Goal: Information Seeking & Learning: Learn about a topic

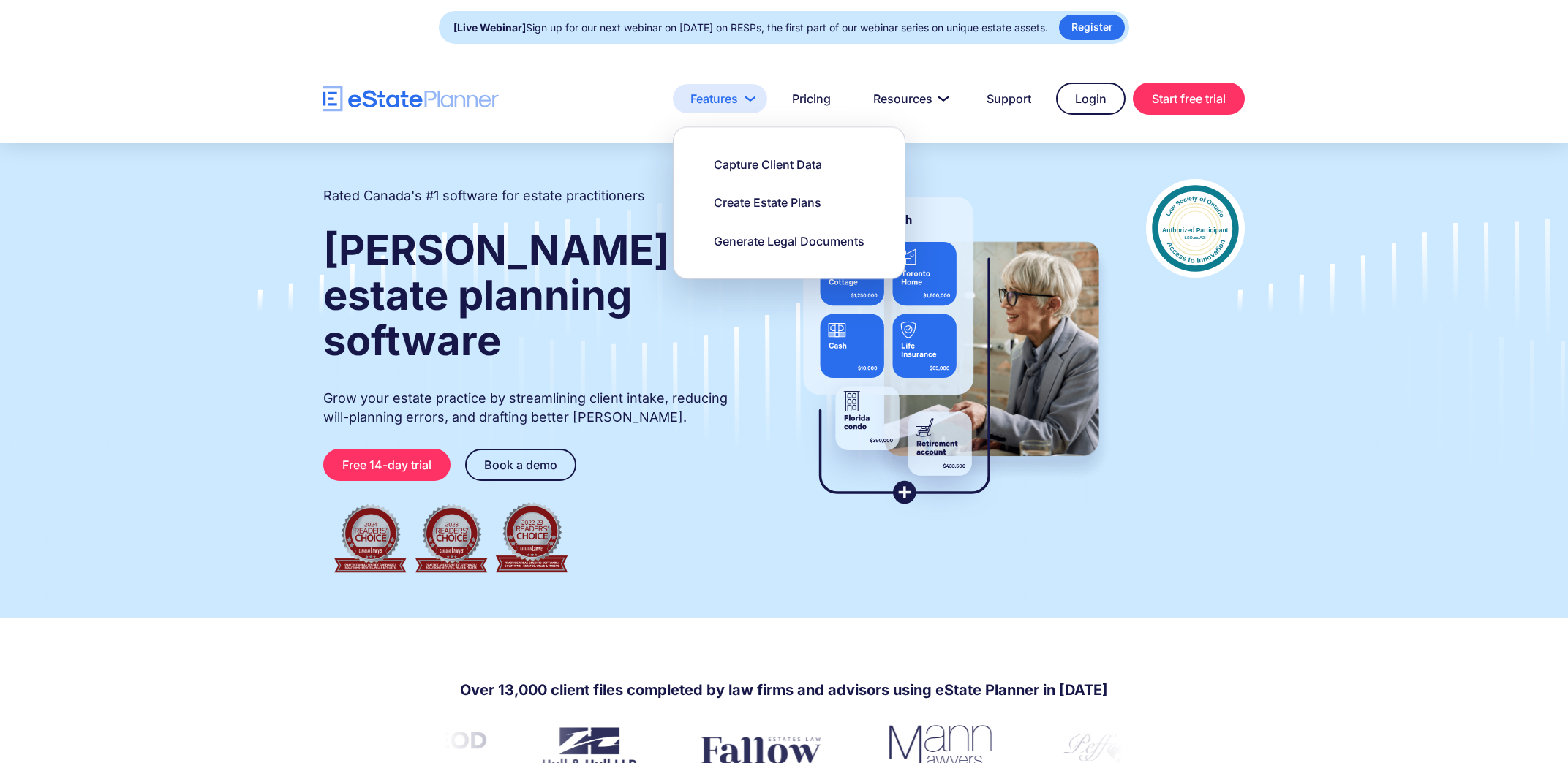
click at [697, 106] on link "Features" at bounding box center [720, 98] width 95 height 29
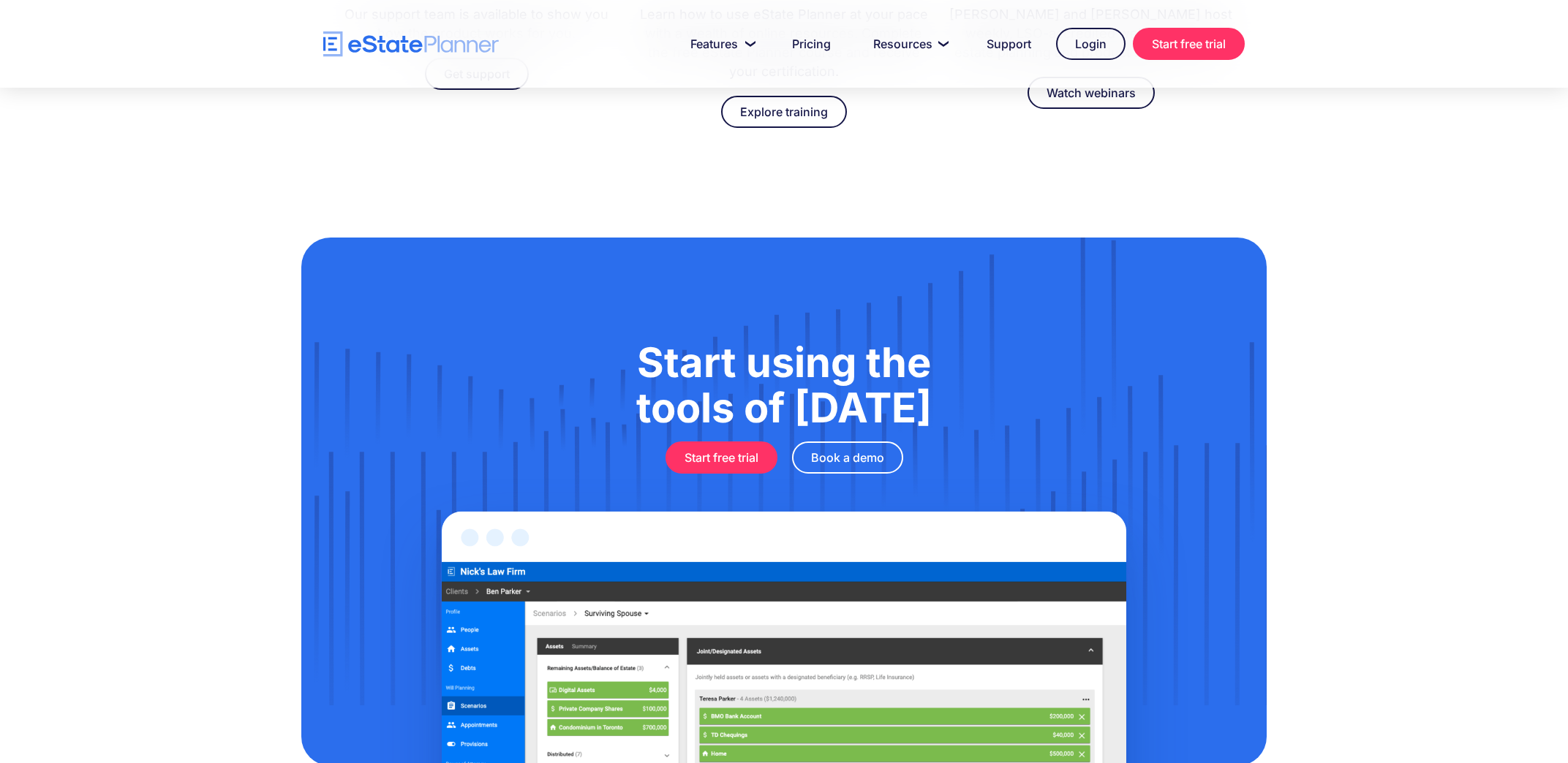
scroll to position [4711, 0]
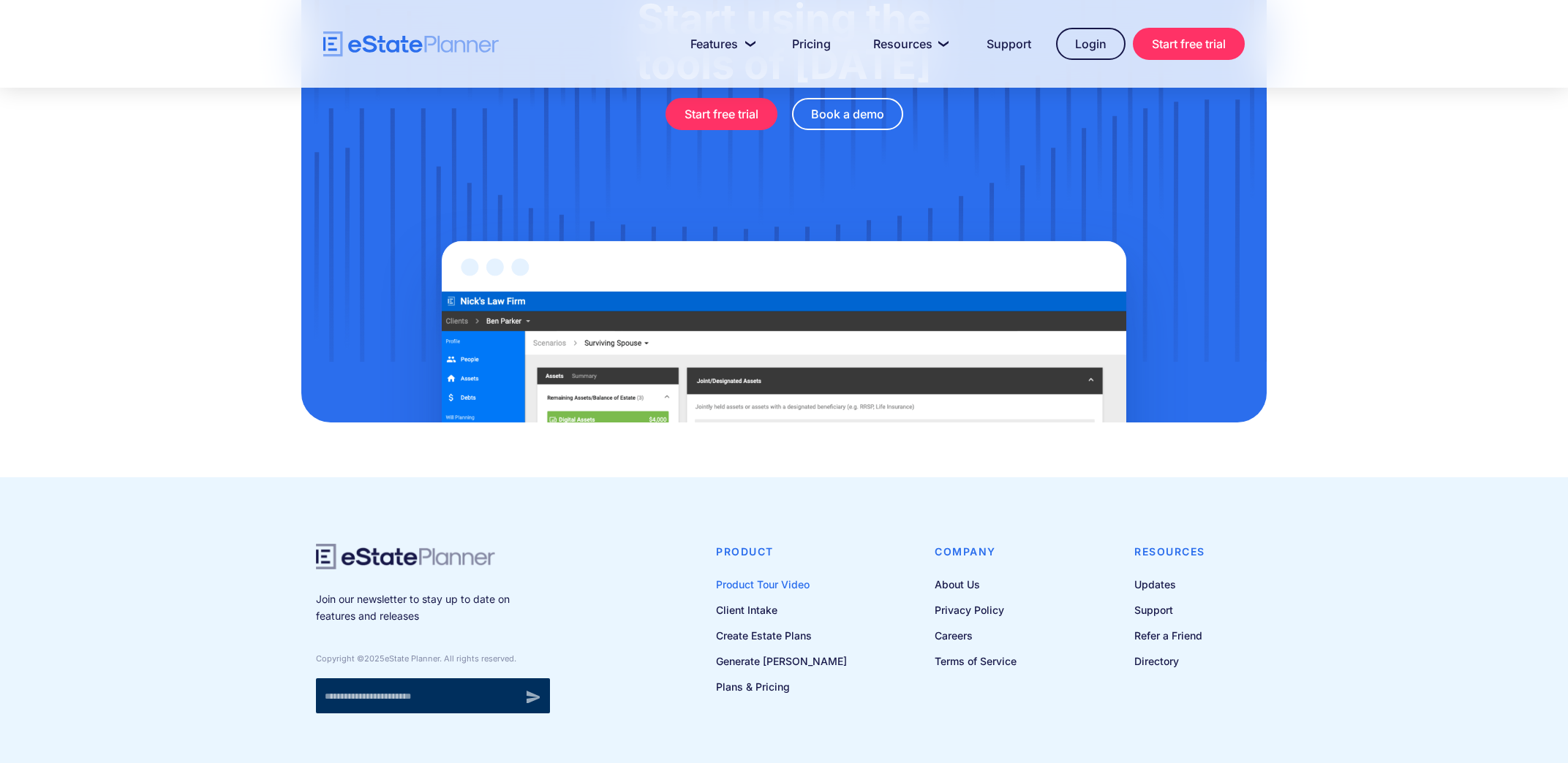
click at [754, 575] on link "Product Tour Video" at bounding box center [782, 584] width 131 height 19
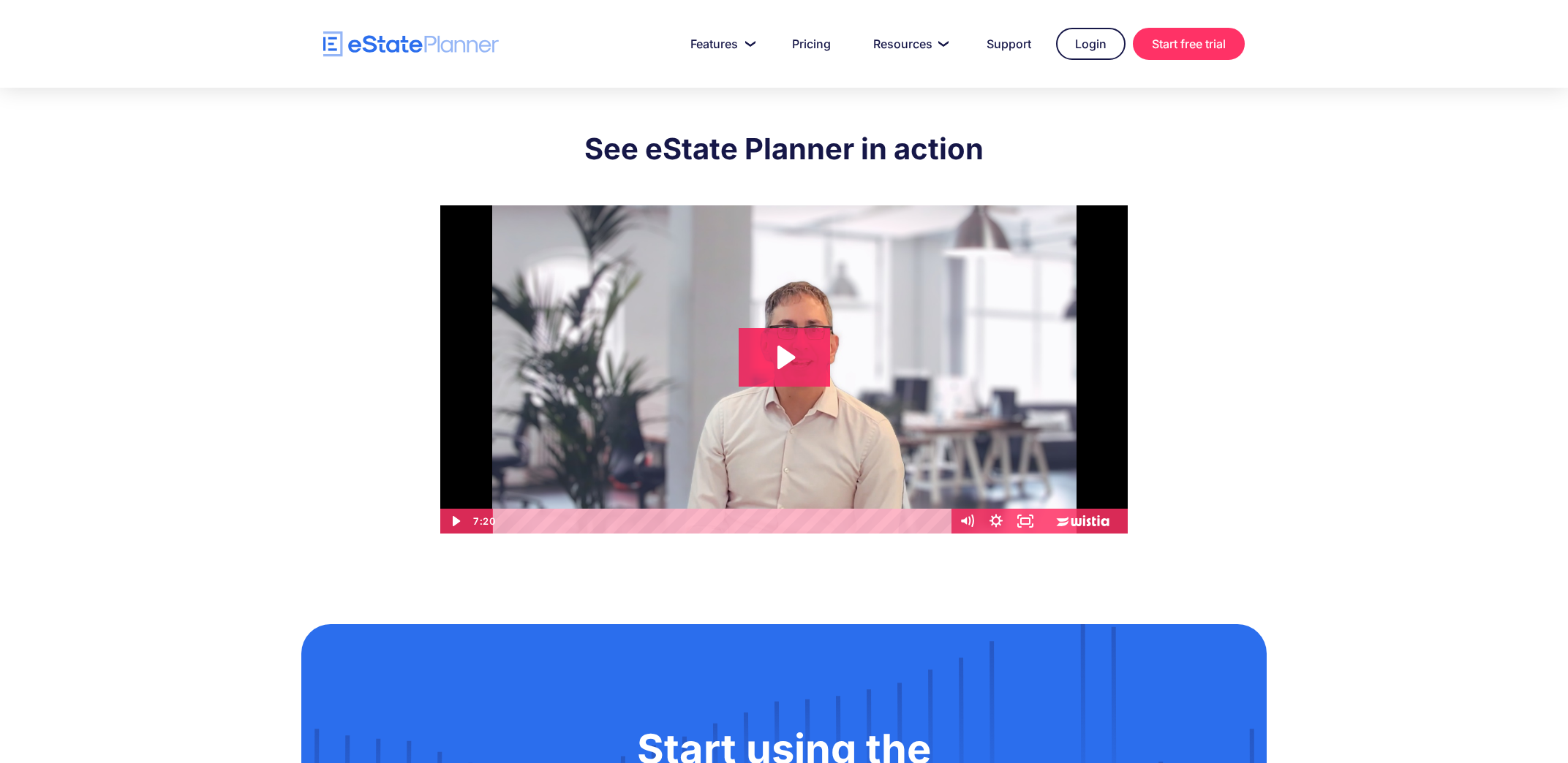
click at [788, 373] on icon "Play Video: eState Product Demo Video" at bounding box center [784, 358] width 92 height 58
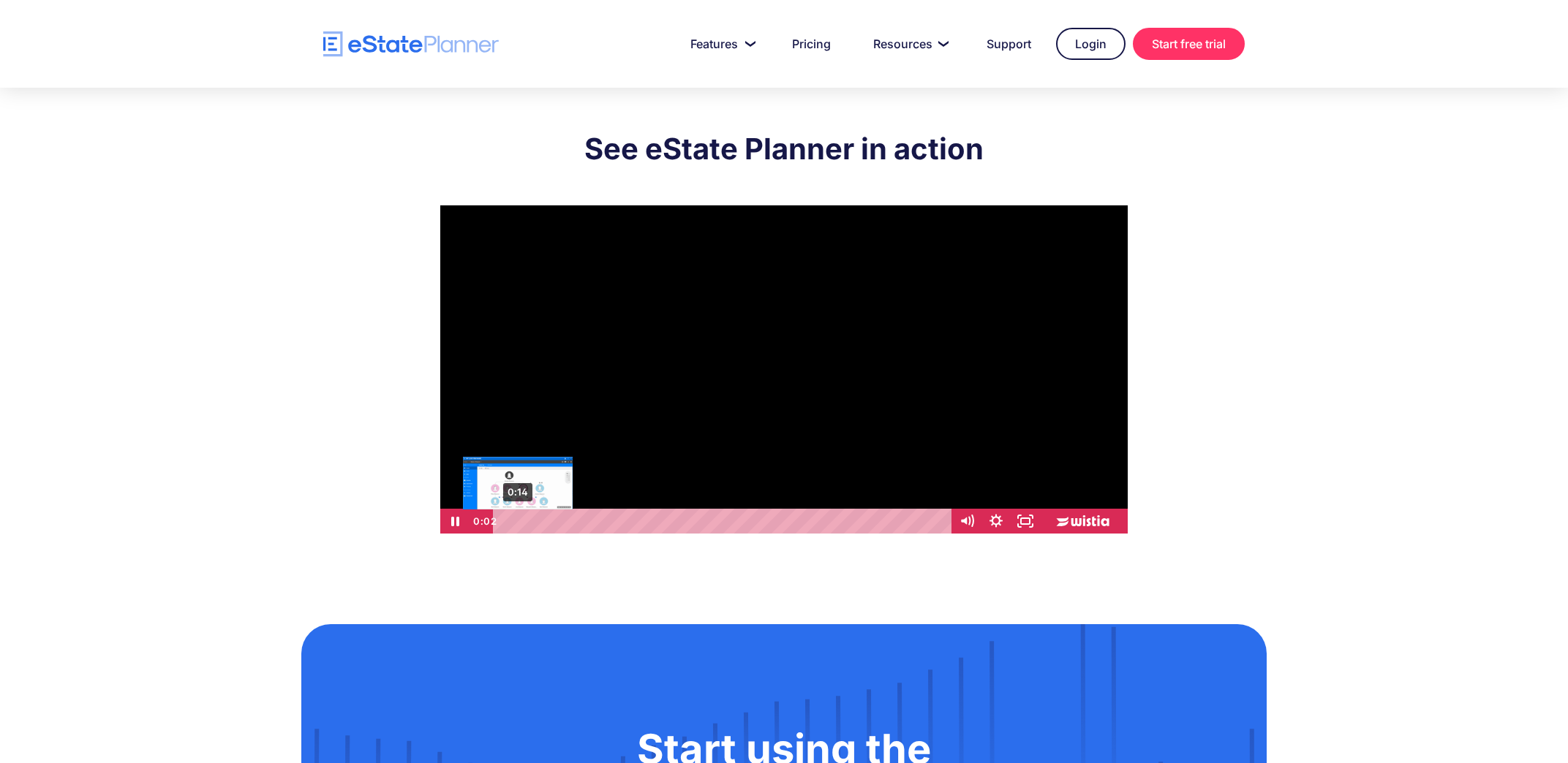
click at [518, 519] on div "0:14" at bounding box center [724, 521] width 441 height 25
click at [536, 522] on div "0:32" at bounding box center [724, 521] width 441 height 25
click at [564, 522] on div "1:01" at bounding box center [724, 521] width 441 height 25
click at [519, 523] on div "0:18" at bounding box center [724, 521] width 441 height 25
click at [531, 522] on div "0:27" at bounding box center [724, 521] width 441 height 25
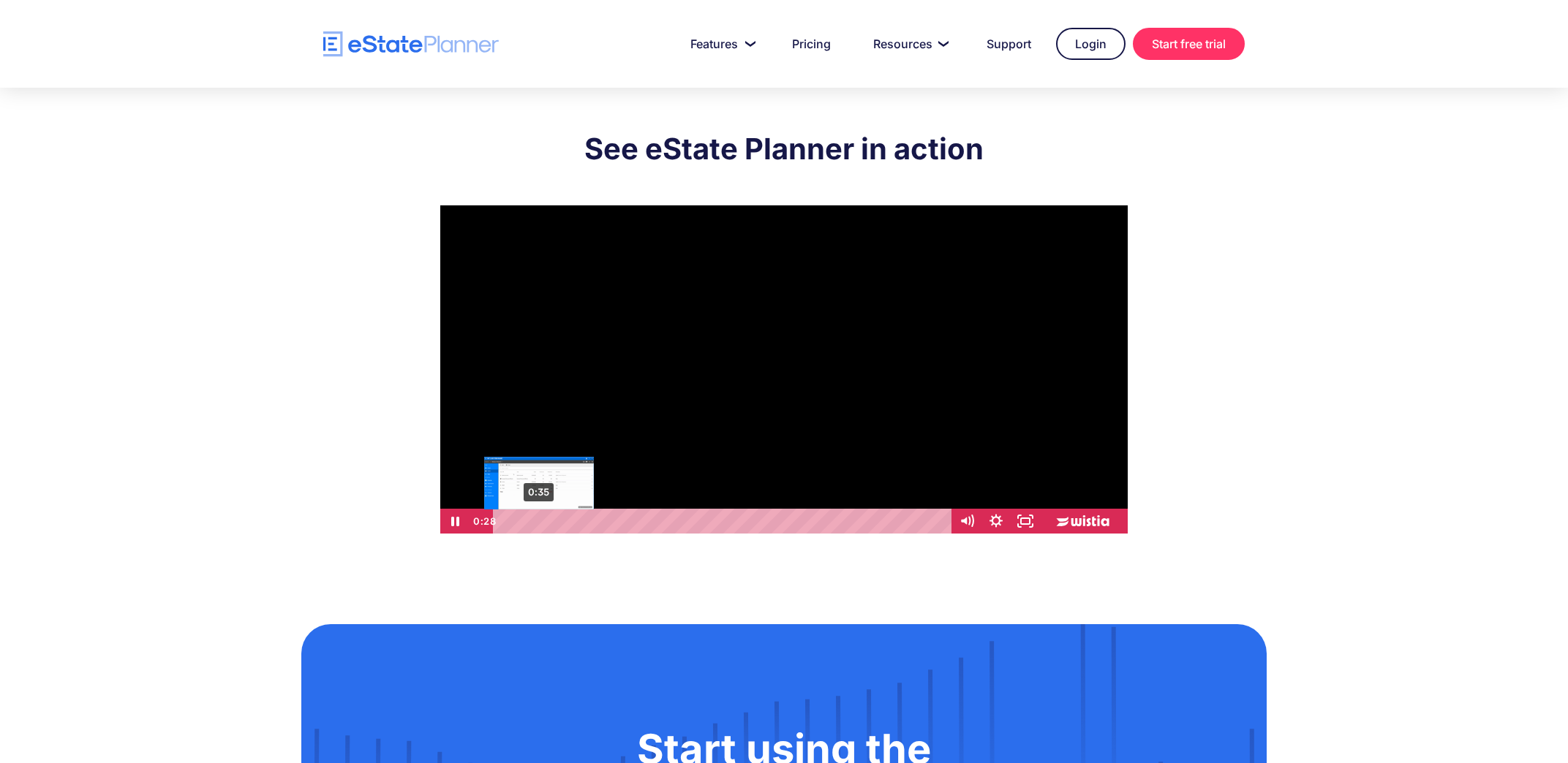
click at [539, 520] on div "0:35" at bounding box center [724, 521] width 441 height 25
drag, startPoint x: 540, startPoint y: 520, endPoint x: 549, endPoint y: 522, distance: 9.2
click at [549, 522] on div "Playbar" at bounding box center [547, 522] width 8 height 8
click at [560, 523] on div "0:56" at bounding box center [724, 521] width 441 height 25
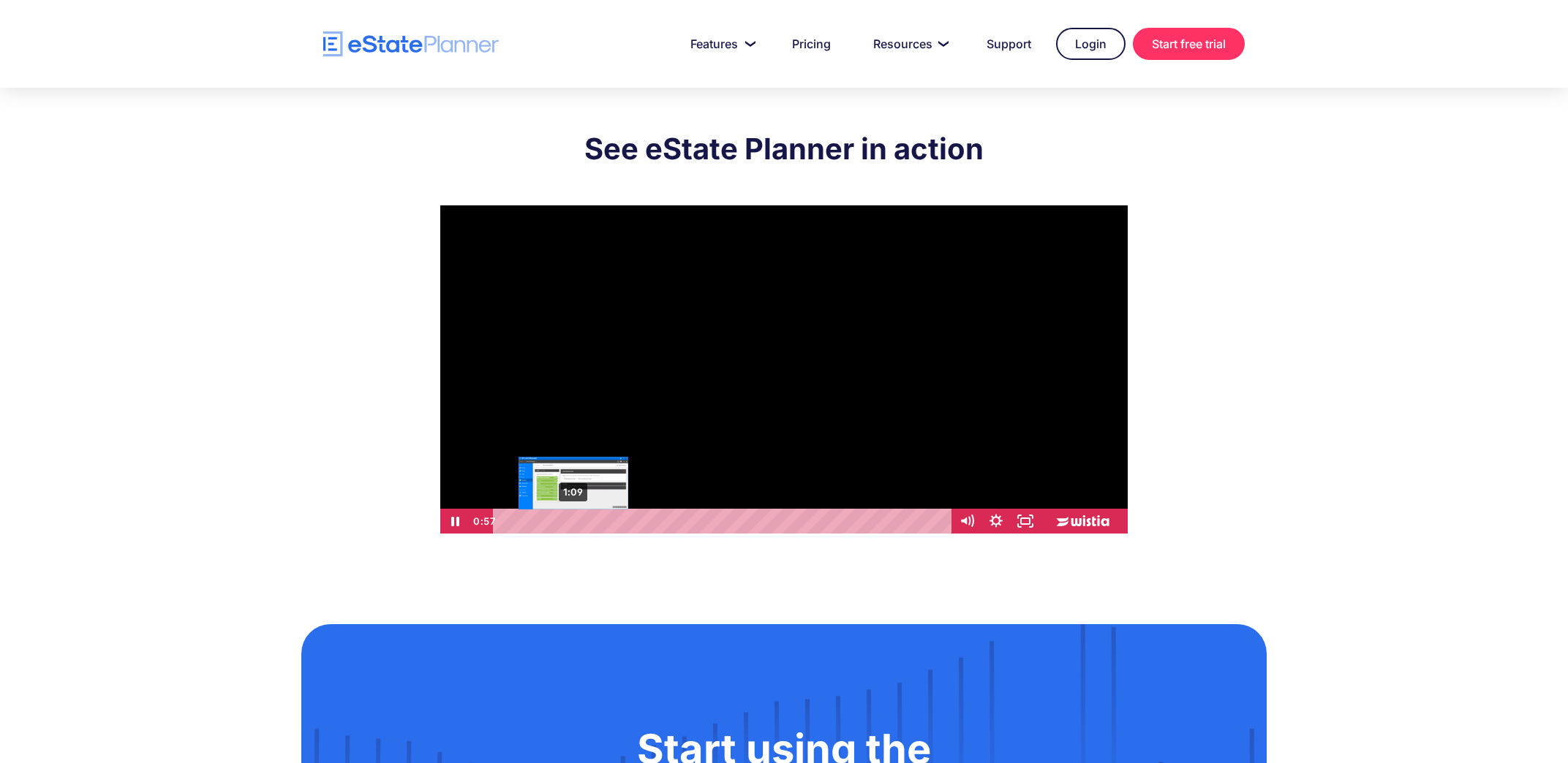
click at [573, 522] on div "1:09" at bounding box center [724, 521] width 441 height 25
click at [601, 523] on div "1:36" at bounding box center [724, 521] width 441 height 25
click at [649, 523] on div "2:25" at bounding box center [724, 521] width 441 height 25
click at [682, 523] on div "2:47" at bounding box center [724, 521] width 441 height 25
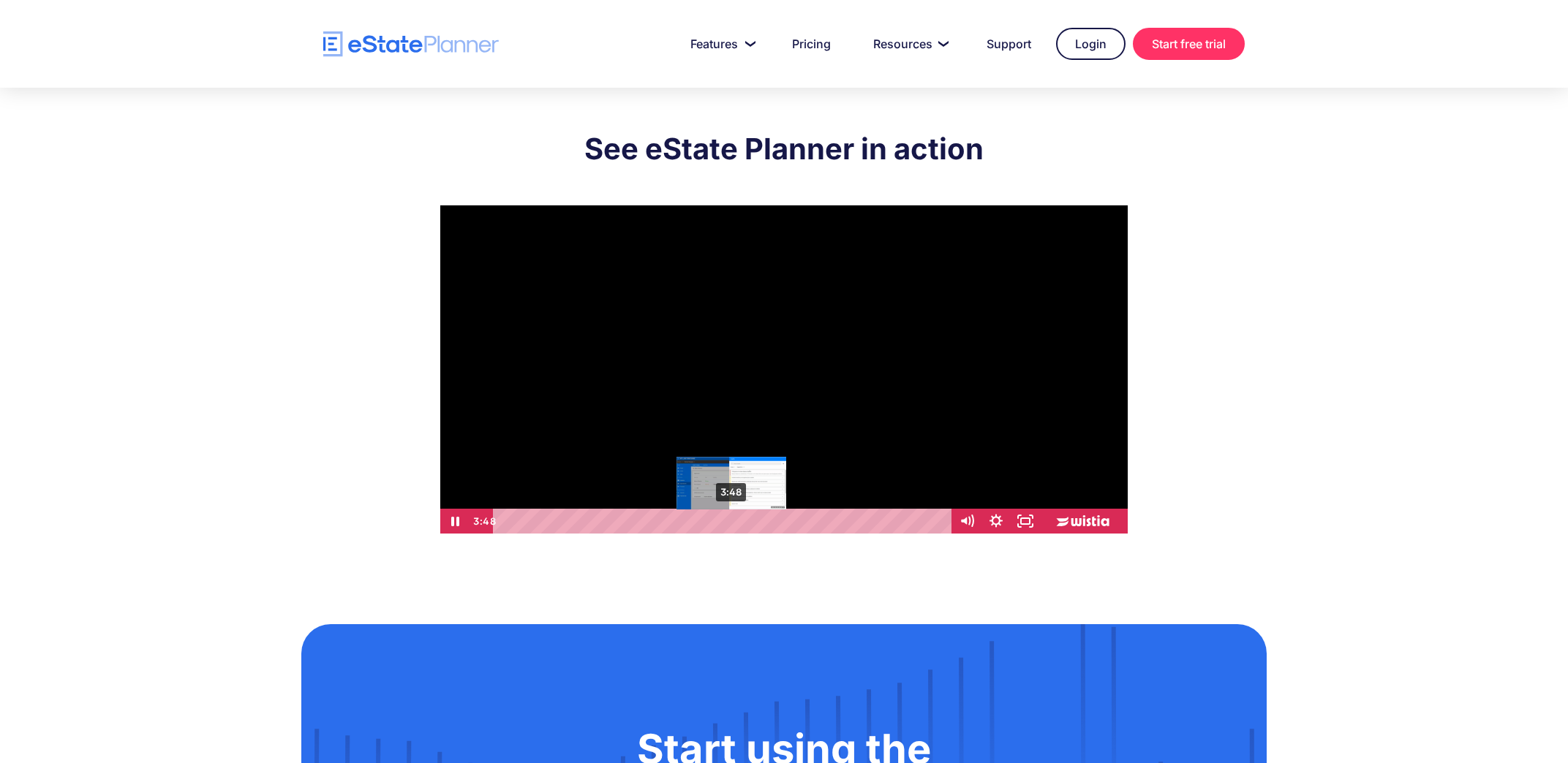
click at [732, 522] on div "3:48" at bounding box center [724, 521] width 441 height 25
click at [756, 522] on div "4:12" at bounding box center [724, 521] width 441 height 25
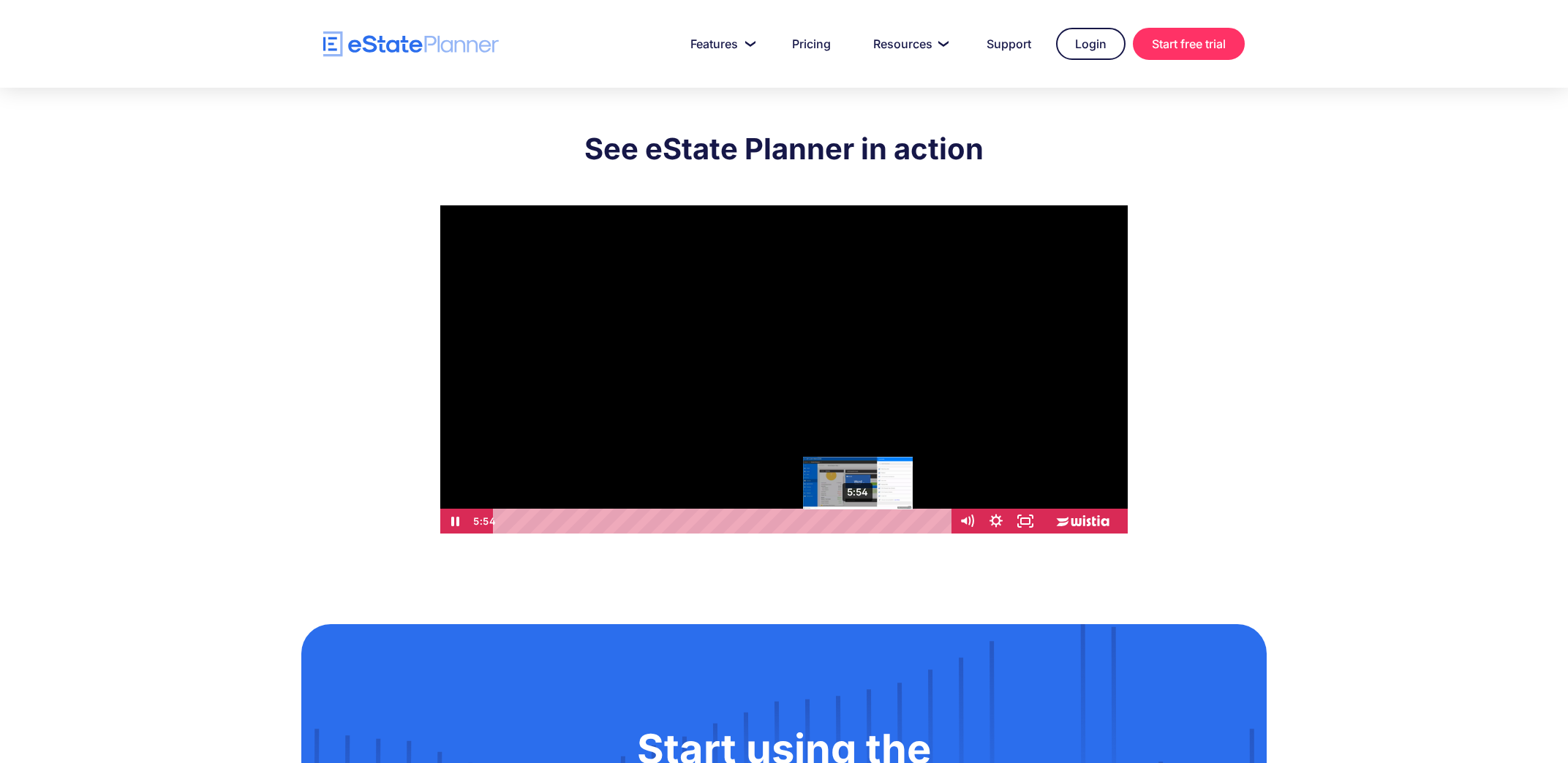
click at [859, 522] on div "5:54" at bounding box center [724, 521] width 441 height 25
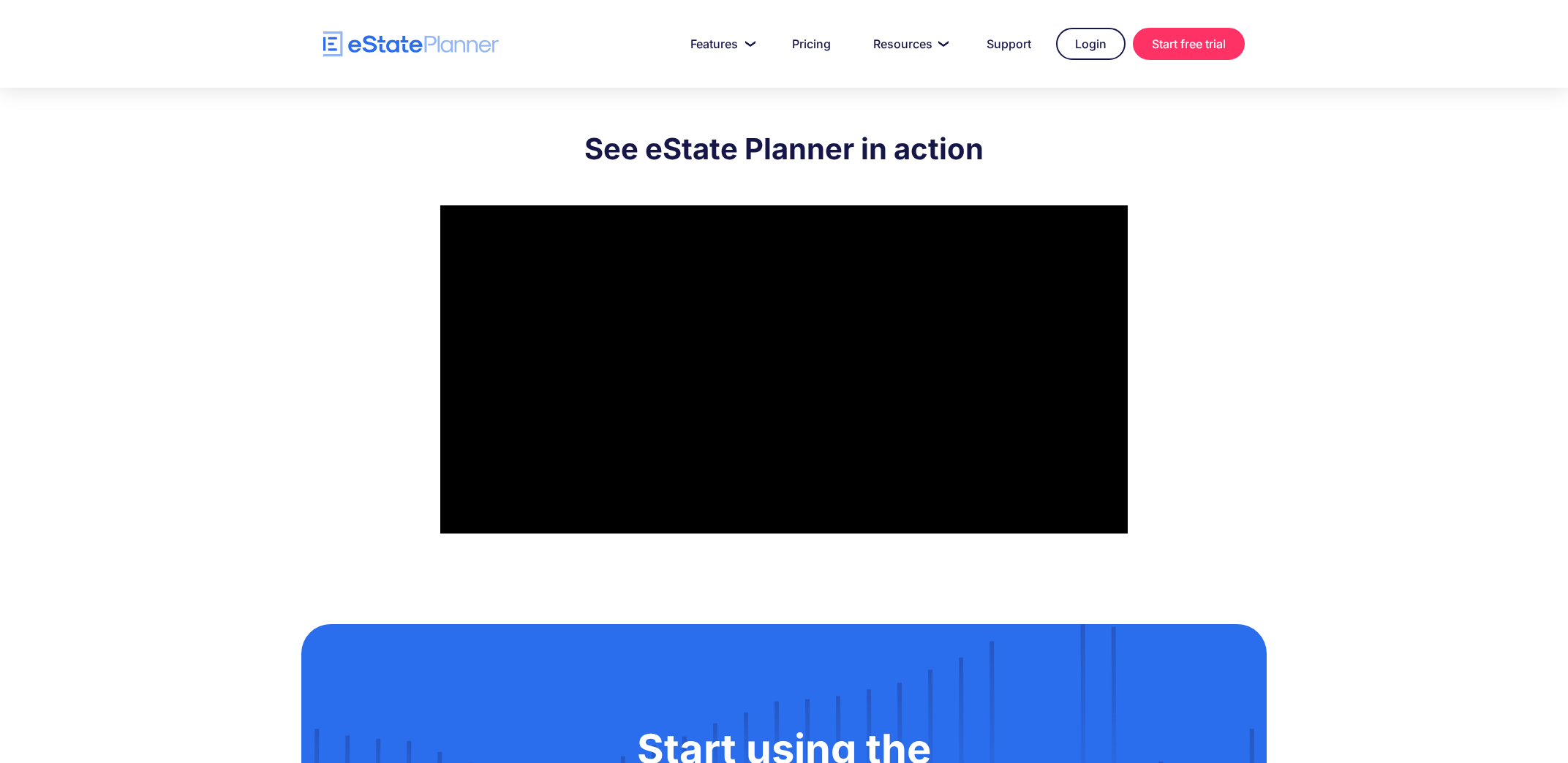
click at [774, 329] on div at bounding box center [784, 370] width 687 height 329
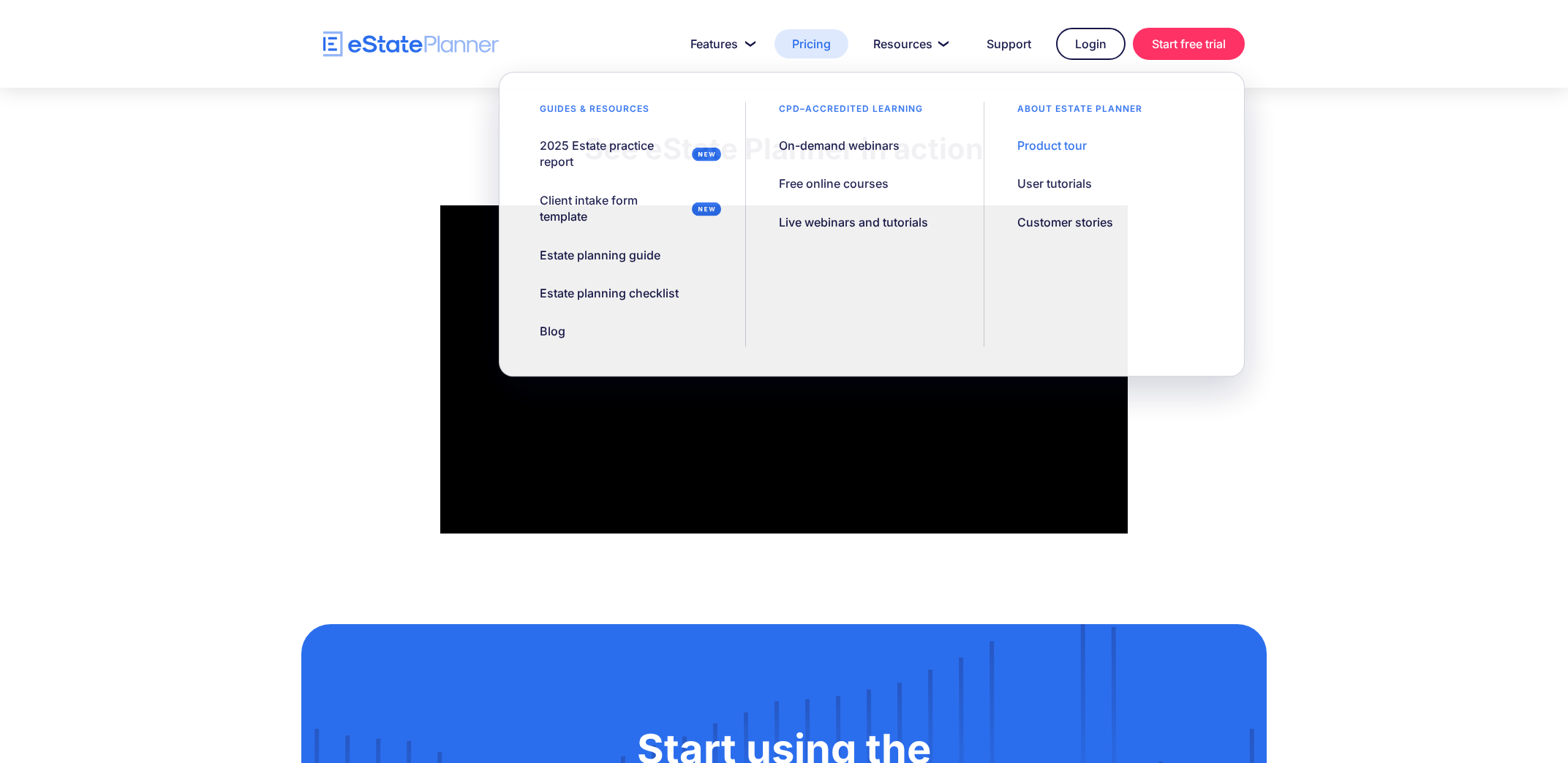
click at [819, 47] on link "Pricing" at bounding box center [811, 43] width 74 height 29
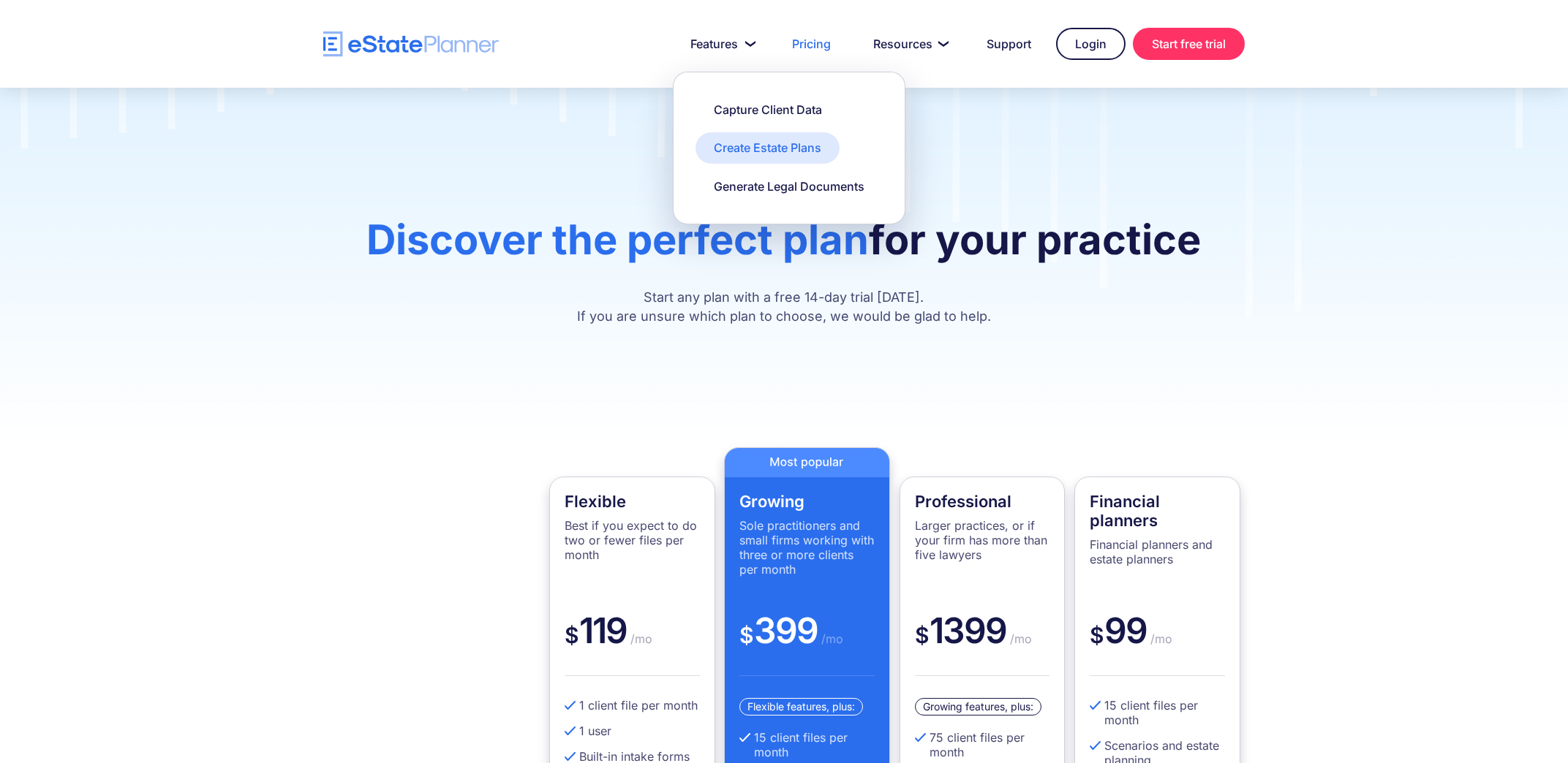
click at [764, 150] on div "Create Estate Plans" at bounding box center [768, 148] width 107 height 16
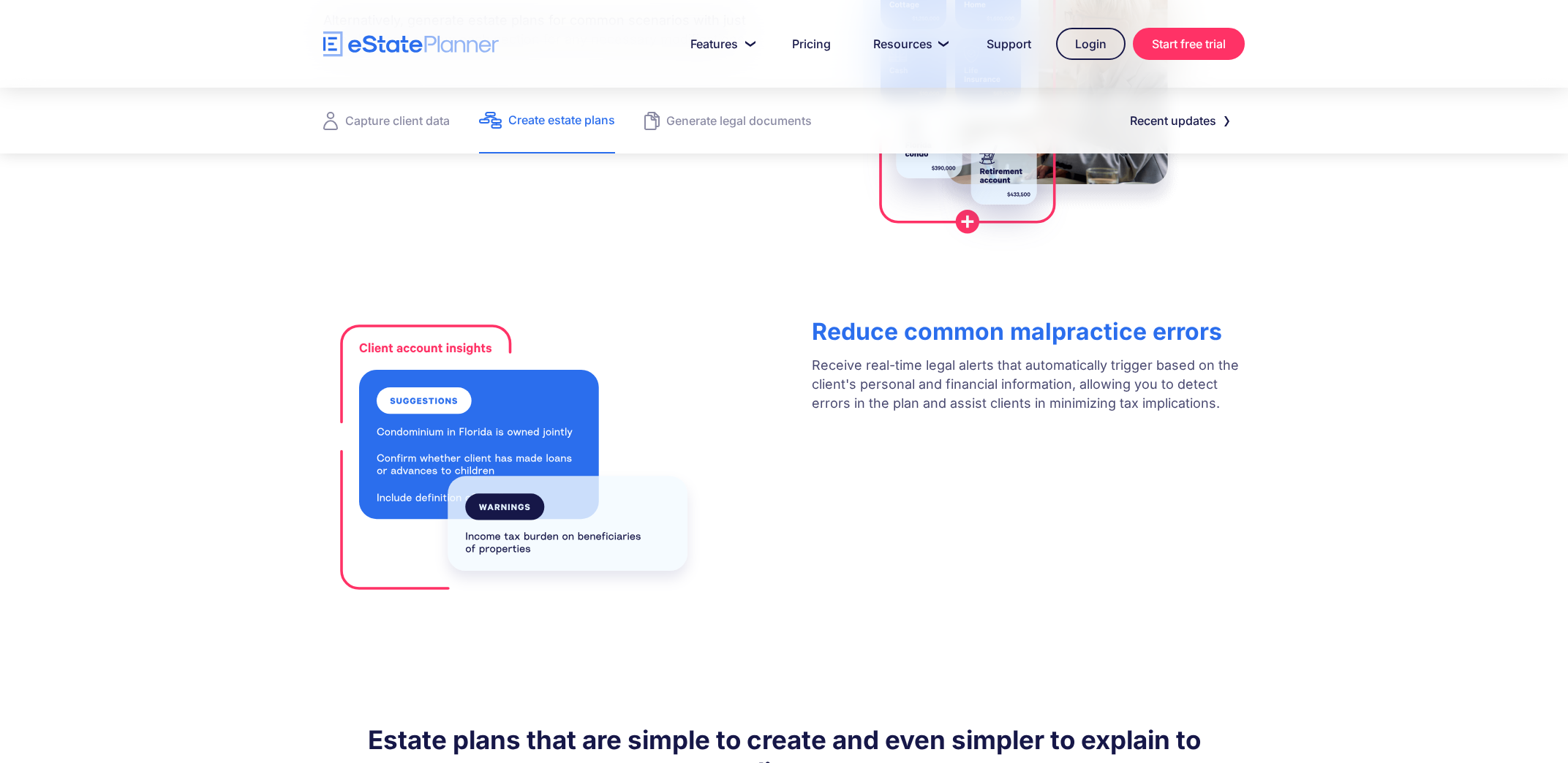
scroll to position [930, 0]
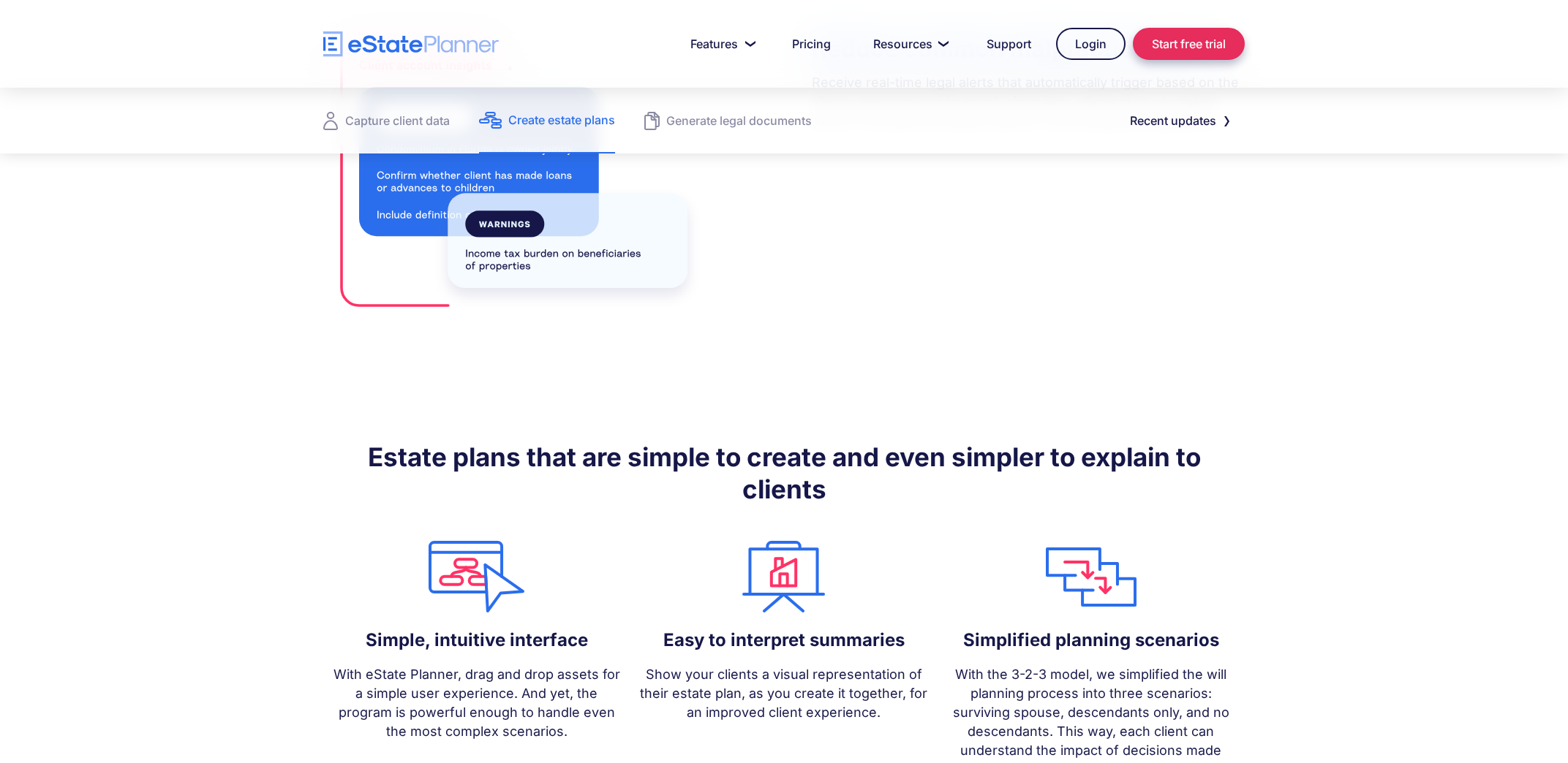
click at [1186, 48] on link "Start free trial" at bounding box center [1189, 43] width 112 height 32
